Goal: Information Seeking & Learning: Learn about a topic

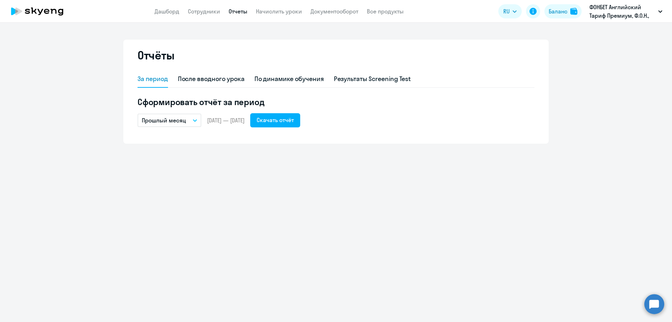
click at [652, 305] on circle at bounding box center [654, 304] width 20 height 20
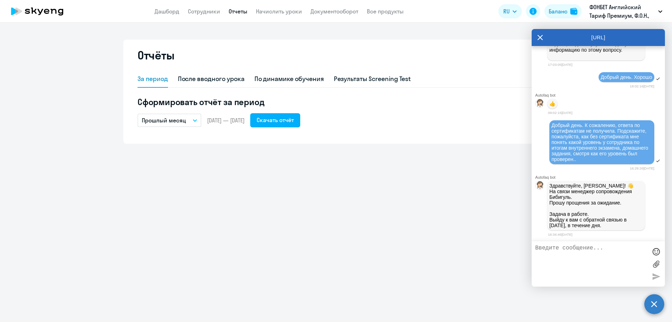
scroll to position [1177, 0]
click at [624, 13] on p "ФОНБЕТ Английский Тариф Премиум, Ф.О.Н., ООО" at bounding box center [622, 11] width 66 height 17
click at [660, 11] on icon "button" at bounding box center [660, 11] width 4 height 2
click at [542, 37] on icon at bounding box center [540, 37] width 6 height 17
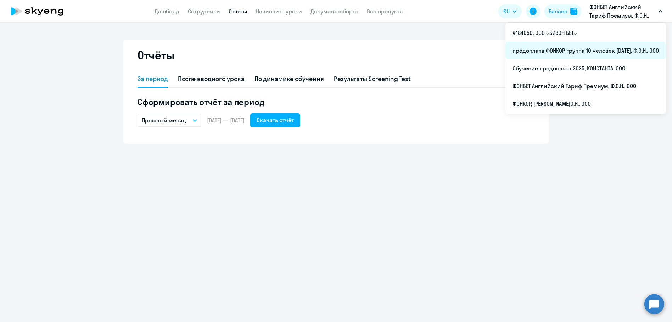
click at [569, 51] on li "предоплата ФОНКОР группа 10 человек [DATE], Ф.О.Н., ООО" at bounding box center [585, 51] width 160 height 18
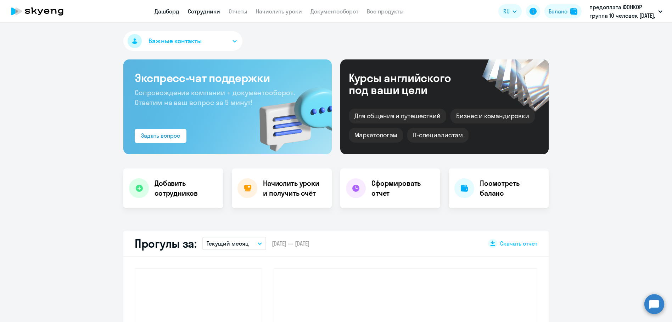
select select "30"
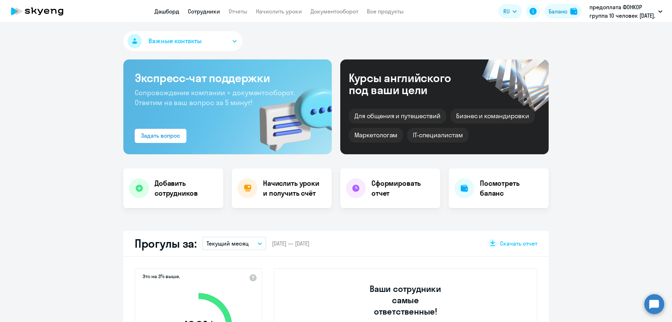
click at [203, 12] on link "Сотрудники" at bounding box center [204, 11] width 32 height 7
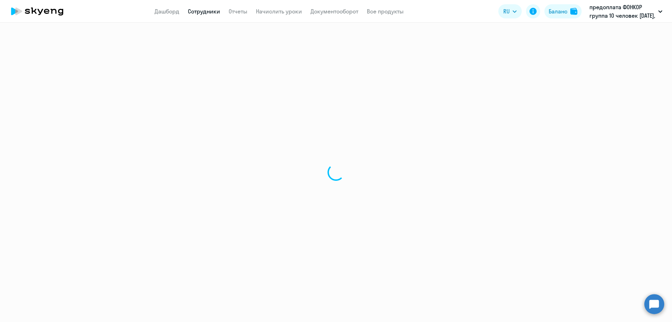
select select "30"
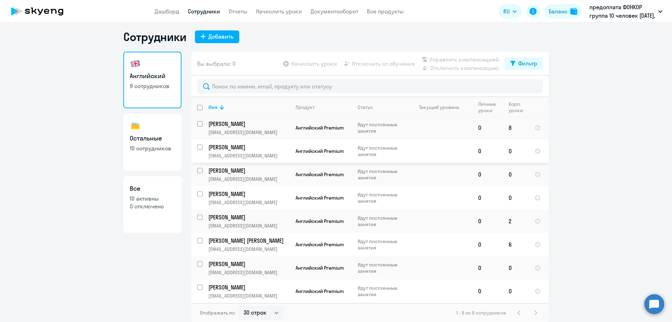
scroll to position [4, 0]
click at [218, 193] on p "[PERSON_NAME]" at bounding box center [248, 194] width 80 height 8
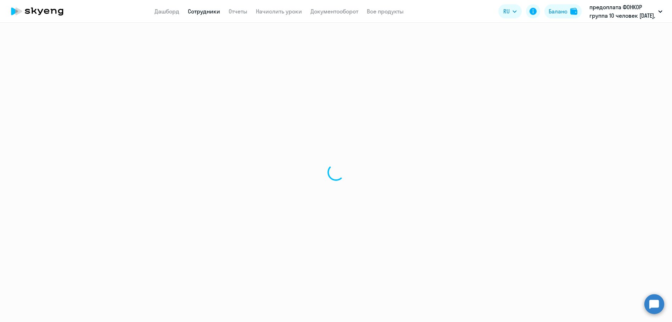
select select "english"
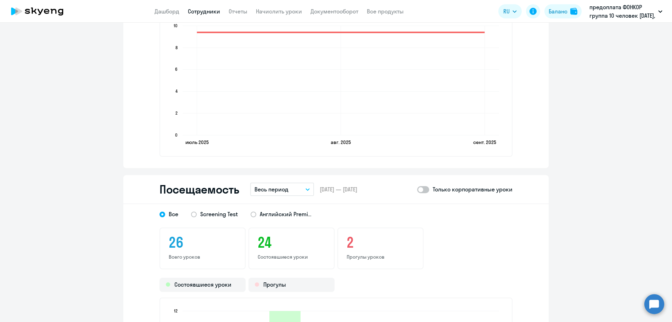
scroll to position [673, 0]
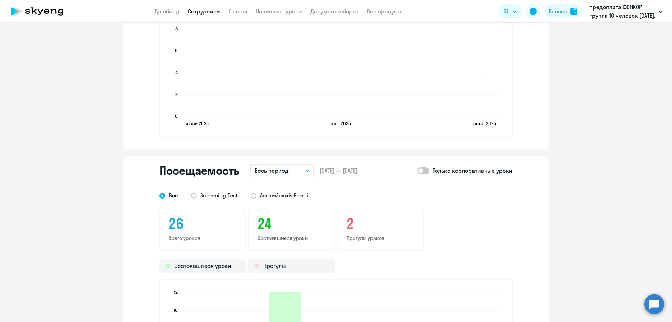
click at [423, 172] on span at bounding box center [423, 171] width 12 height 7
click at [417, 171] on input "checkbox" at bounding box center [417, 171] width 0 height 0
checkbox input "true"
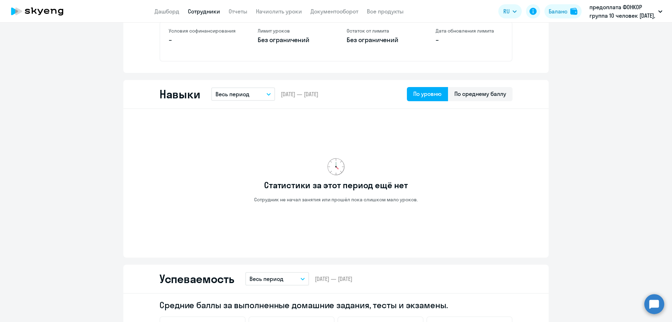
scroll to position [280, 0]
click at [477, 95] on div "По среднему баллу" at bounding box center [480, 93] width 52 height 9
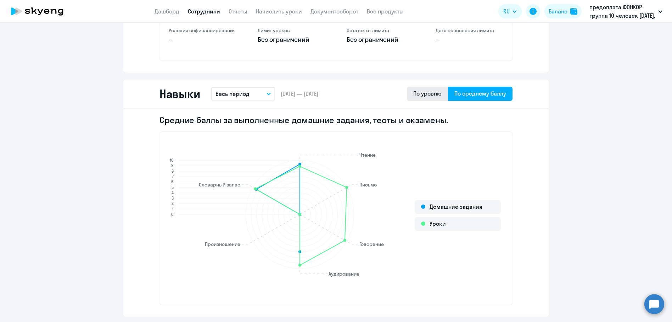
click at [429, 95] on div "По уровню" at bounding box center [427, 93] width 28 height 9
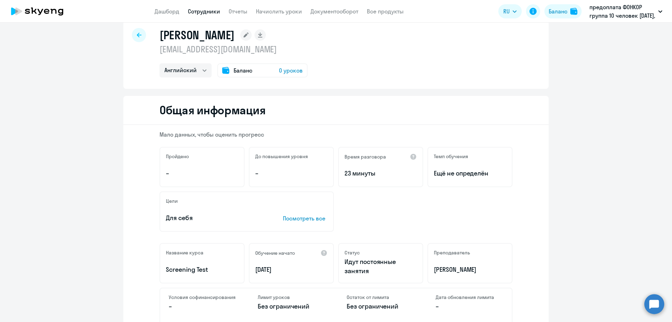
scroll to position [0, 0]
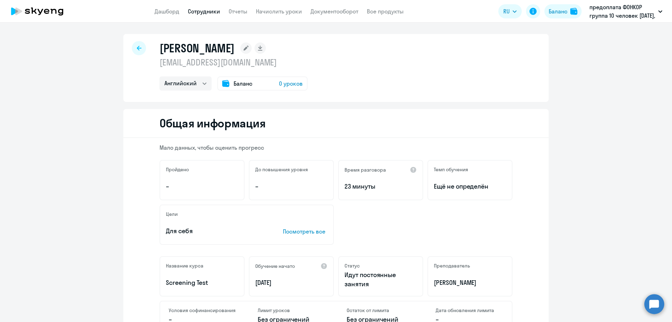
click at [244, 15] on app-menu-item-link "Отчеты" at bounding box center [237, 11] width 19 height 9
click at [236, 11] on link "Отчеты" at bounding box center [237, 11] width 19 height 7
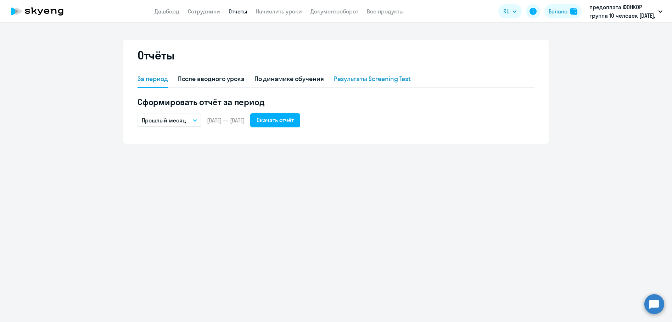
click at [370, 79] on div "Результаты Screening Test" at bounding box center [372, 78] width 77 height 9
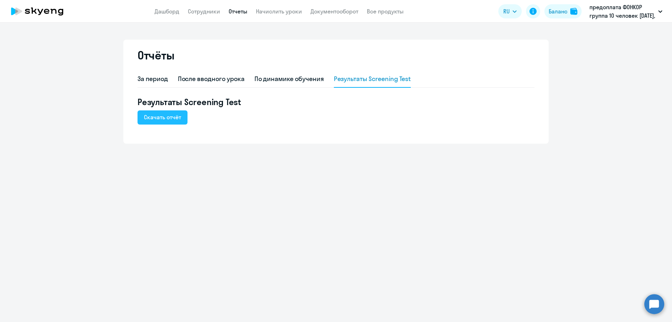
click at [171, 119] on div "Скачать отчёт" at bounding box center [162, 117] width 37 height 9
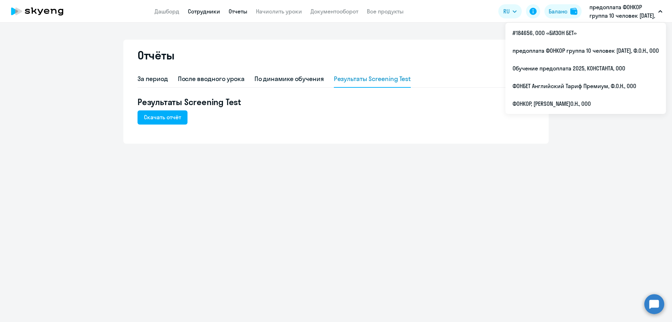
click at [203, 10] on link "Сотрудники" at bounding box center [204, 11] width 32 height 7
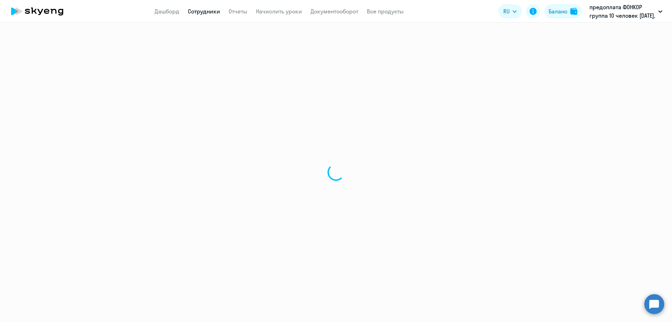
select select "30"
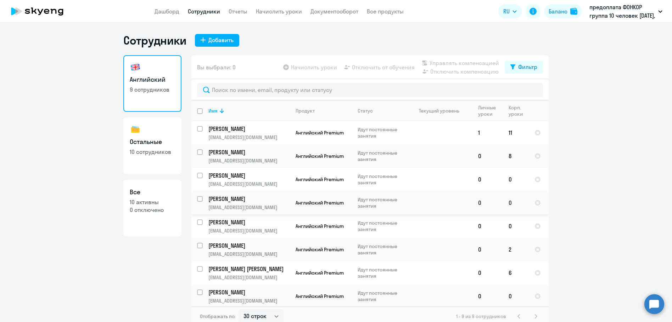
scroll to position [25, 0]
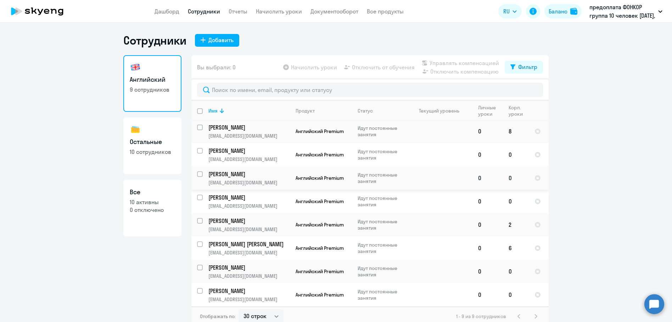
click at [222, 175] on p "[PERSON_NAME]" at bounding box center [248, 174] width 80 height 8
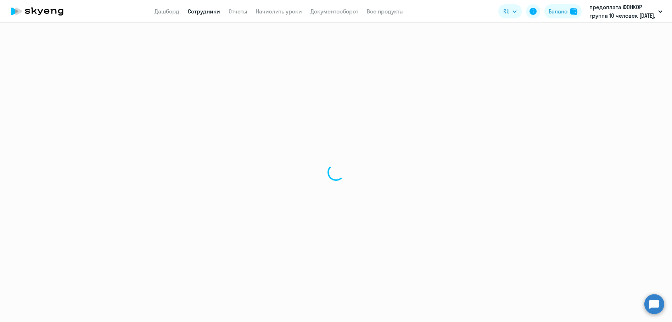
select select "english"
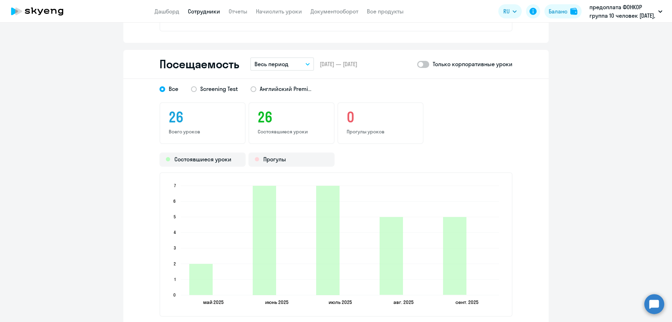
scroll to position [779, 0]
click at [423, 65] on span at bounding box center [423, 64] width 12 height 7
click at [417, 65] on input "checkbox" at bounding box center [417, 64] width 0 height 0
checkbox input "true"
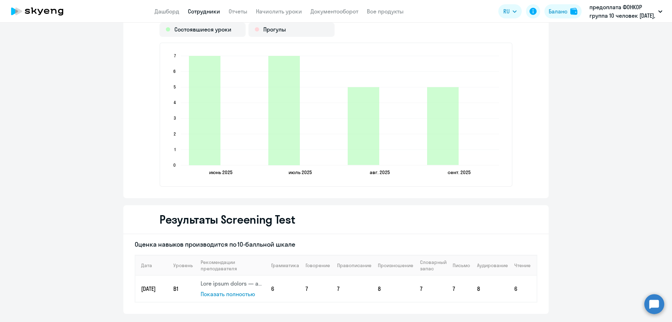
scroll to position [921, 0]
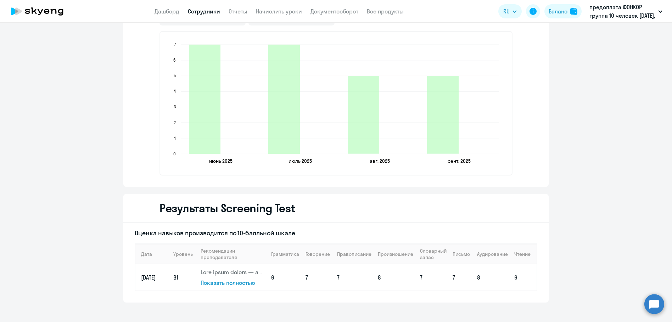
click at [226, 283] on span "Показать полностью" at bounding box center [227, 282] width 55 height 7
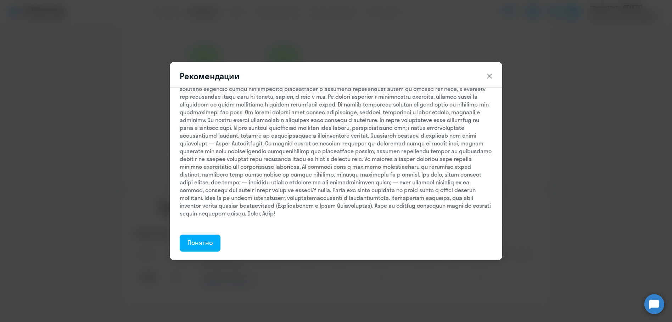
scroll to position [63, 0]
click at [490, 73] on icon at bounding box center [489, 76] width 9 height 9
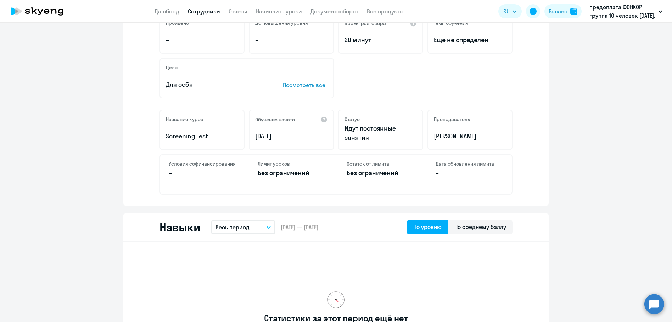
scroll to position [142, 0]
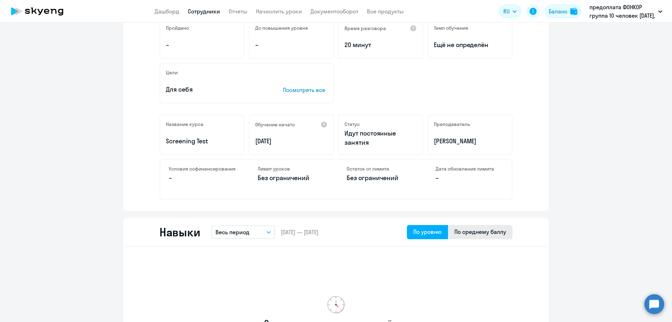
click at [473, 233] on div "По среднему баллу" at bounding box center [480, 232] width 52 height 9
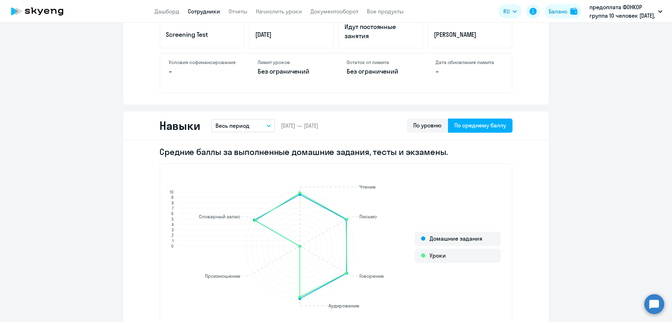
scroll to position [248, 0]
click at [421, 123] on div "По уровню" at bounding box center [427, 125] width 28 height 9
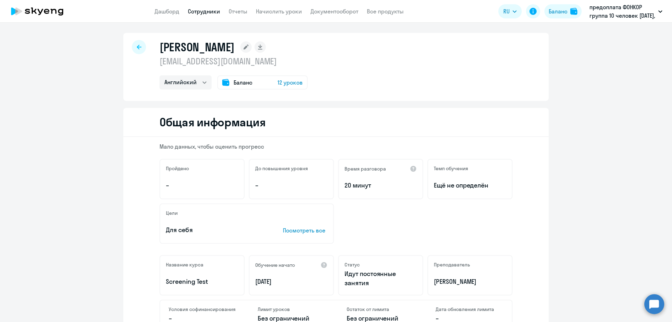
scroll to position [0, 0]
click at [47, 11] on icon at bounding box center [46, 11] width 5 height 5
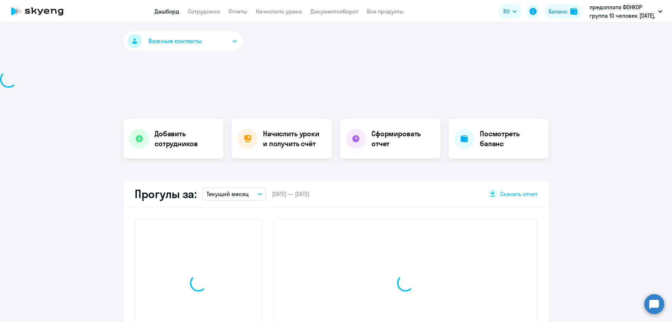
select select "30"
